Goal: Find contact information: Find contact information

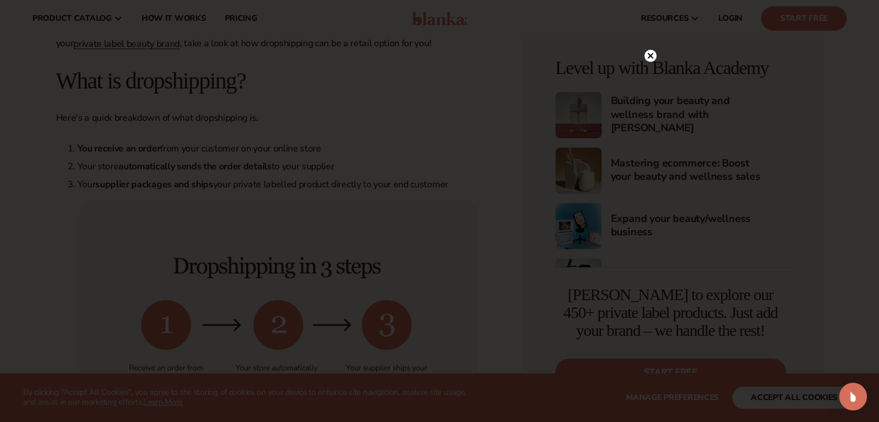
scroll to position [390, 0]
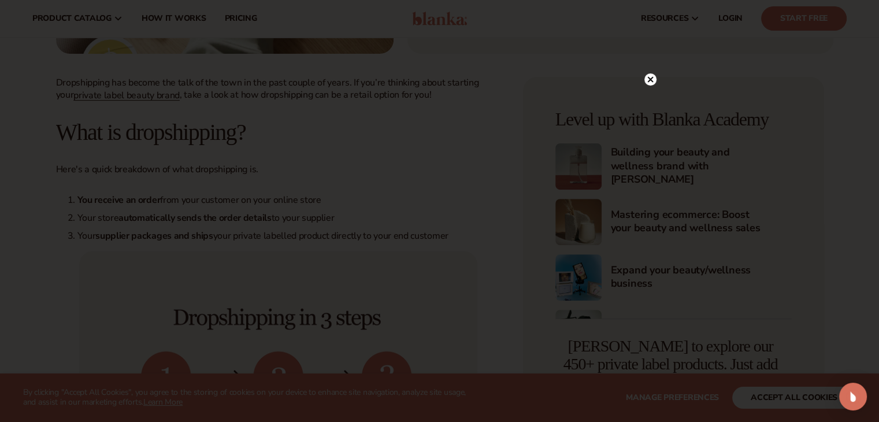
click at [655, 78] on circle at bounding box center [651, 79] width 12 height 12
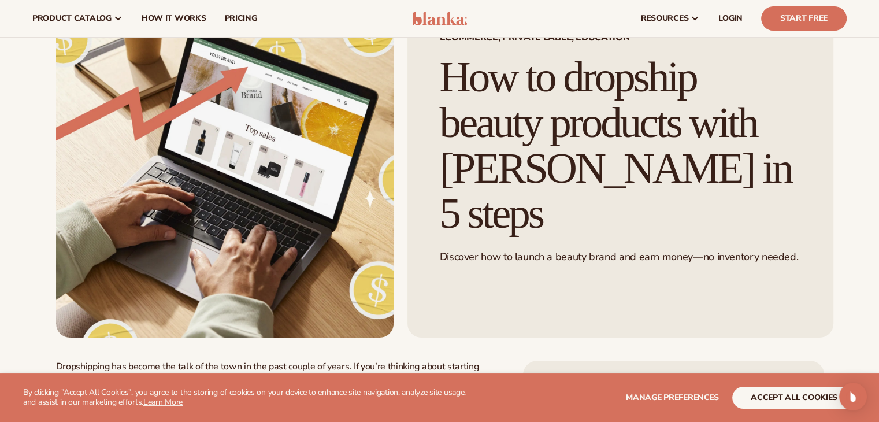
scroll to position [0, 0]
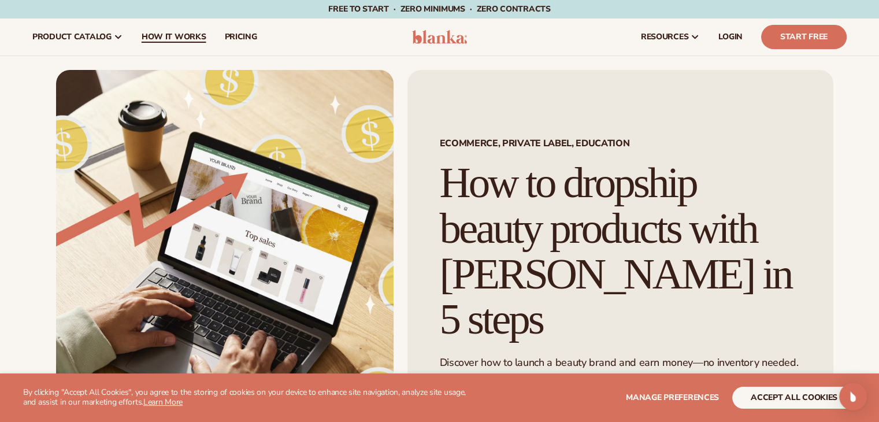
click at [149, 28] on link "How It Works" at bounding box center [173, 37] width 83 height 37
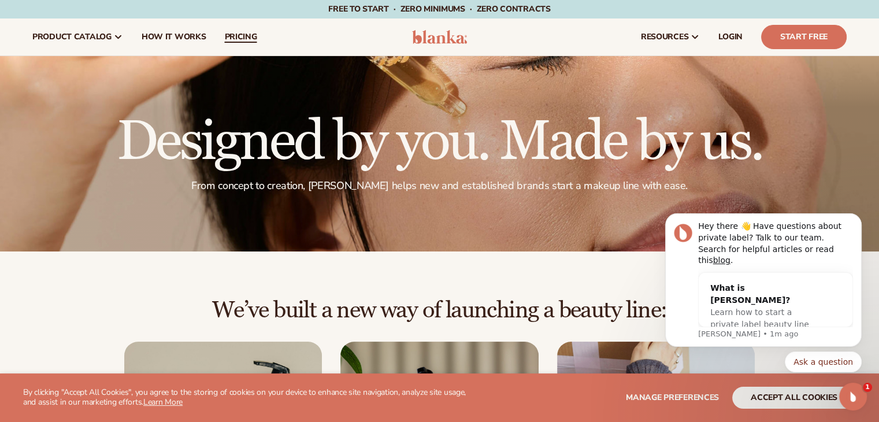
click at [241, 41] on span "pricing" at bounding box center [240, 36] width 32 height 9
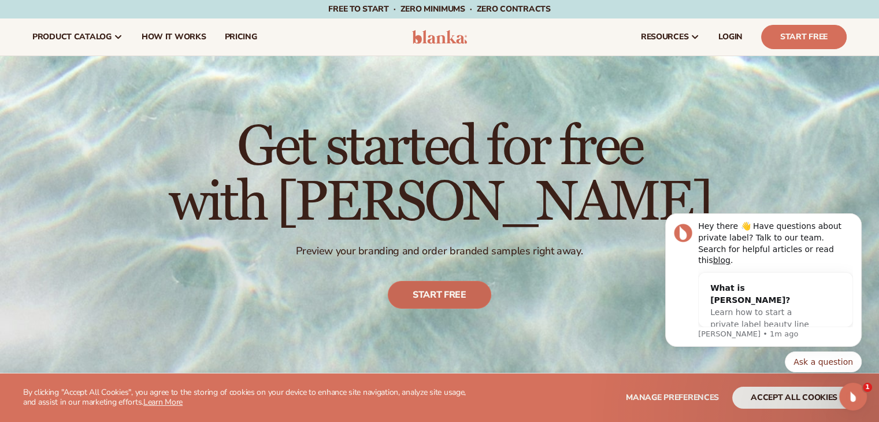
click at [428, 286] on link "Start free" at bounding box center [440, 296] width 104 height 28
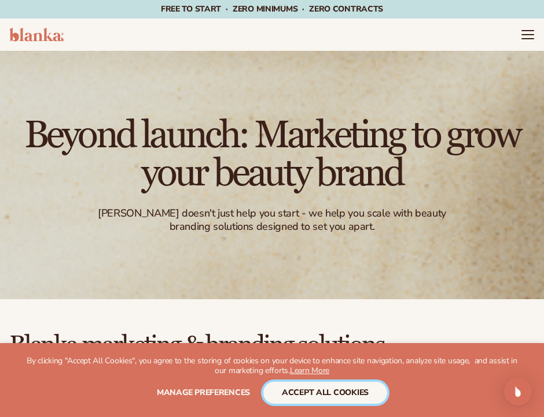
click at [324, 389] on button "accept all cookies" at bounding box center [325, 393] width 124 height 22
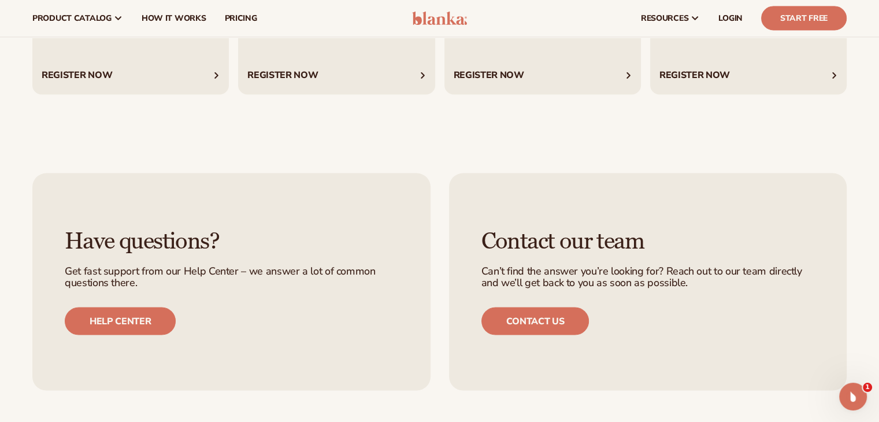
scroll to position [2282, 0]
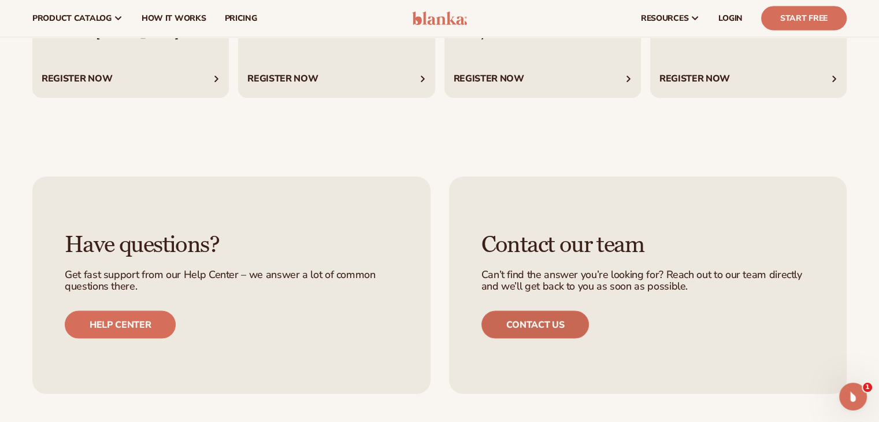
click at [523, 326] on link "Contact us" at bounding box center [536, 325] width 108 height 28
